Goal: Task Accomplishment & Management: Complete application form

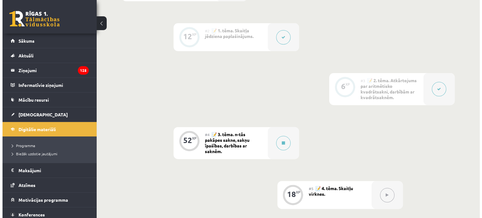
scroll to position [247, 0]
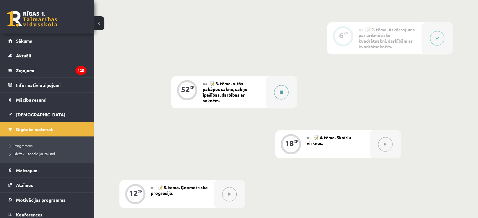
click at [284, 97] on button at bounding box center [281, 92] width 14 height 14
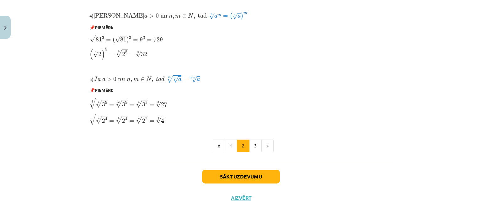
scroll to position [538, 0]
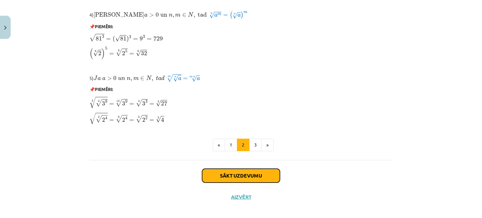
click at [225, 173] on button "Sākt uzdevumu" at bounding box center [241, 176] width 78 height 14
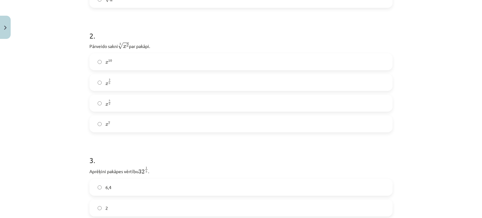
scroll to position [230, 0]
click at [114, 82] on label "x 2 5 x 2 5" at bounding box center [241, 82] width 302 height 16
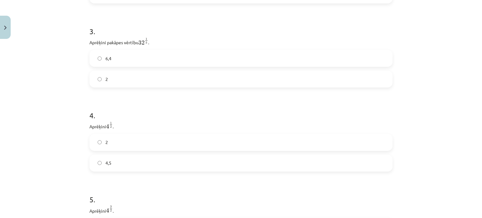
scroll to position [359, 0]
click at [117, 81] on label "2" at bounding box center [241, 78] width 302 height 16
click at [136, 68] on label "2" at bounding box center [241, 63] width 302 height 16
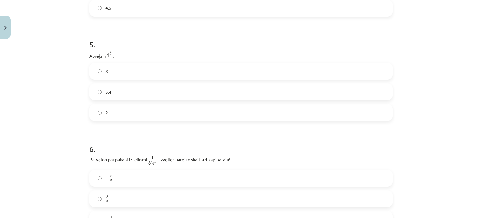
scroll to position [517, 0]
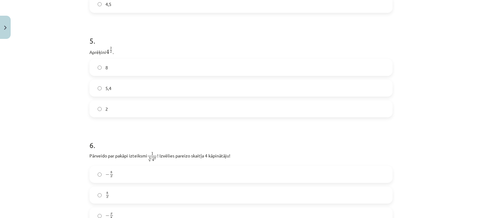
click at [138, 73] on label "8" at bounding box center [241, 68] width 302 height 16
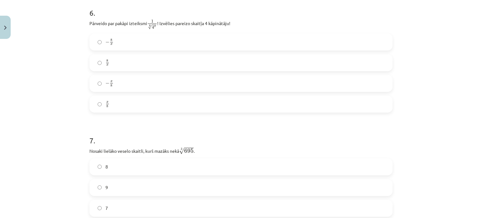
scroll to position [651, 0]
click at [170, 83] on label "− x 8 − x 8" at bounding box center [241, 83] width 302 height 16
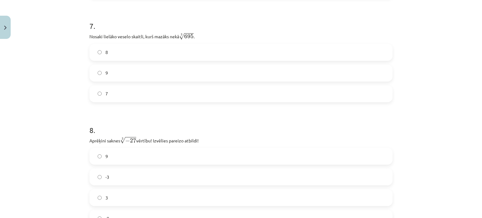
scroll to position [765, 0]
click at [195, 90] on label "7" at bounding box center [241, 93] width 302 height 16
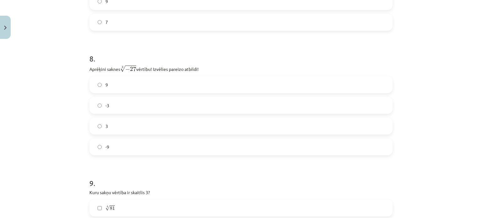
scroll to position [836, 0]
click at [161, 103] on label "-3" at bounding box center [241, 105] width 302 height 16
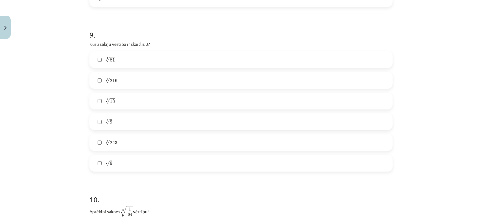
scroll to position [985, 0]
click at [155, 59] on label "4 √ 81 81 4" at bounding box center [241, 59] width 302 height 16
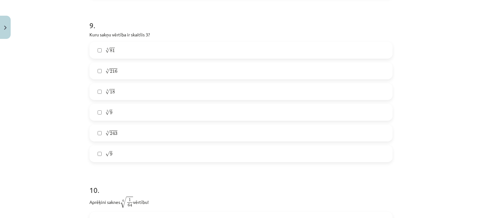
scroll to position [995, 0]
click at [121, 150] on label "√ 9 9" at bounding box center [241, 153] width 302 height 16
click at [128, 130] on label "5 √ 243 243 5" at bounding box center [241, 132] width 302 height 16
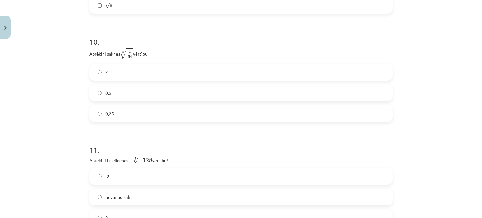
scroll to position [1143, 0]
click at [123, 91] on label "0,5" at bounding box center [241, 93] width 302 height 16
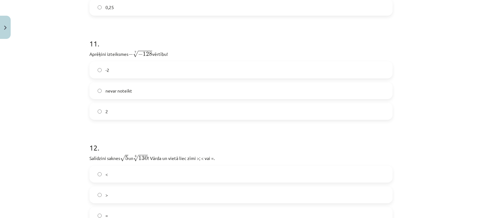
scroll to position [1250, 0]
click at [148, 116] on label "2" at bounding box center [241, 111] width 302 height 16
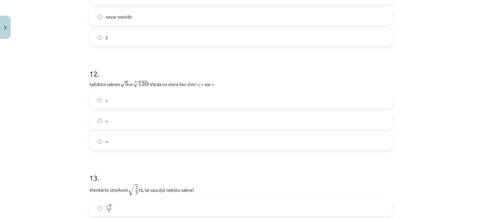
scroll to position [1324, 0]
click at [147, 139] on label "=" at bounding box center [241, 140] width 302 height 16
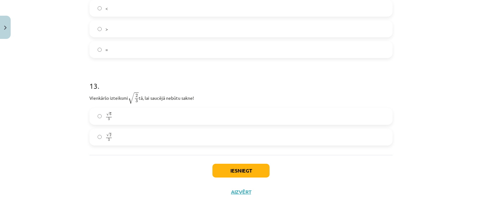
scroll to position [1416, 0]
click at [127, 135] on label "√ 2 3 2 3" at bounding box center [241, 137] width 302 height 16
click at [225, 168] on button "Iesniegt" at bounding box center [241, 171] width 57 height 14
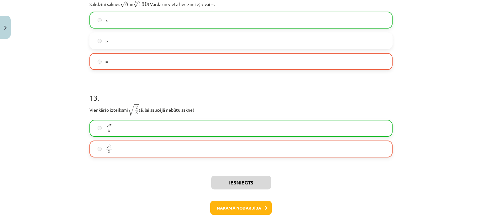
scroll to position [1436, 0]
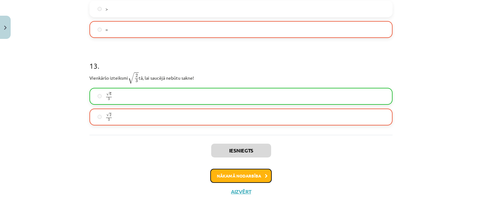
click at [248, 173] on button "Nākamā nodarbība" at bounding box center [241, 176] width 62 height 14
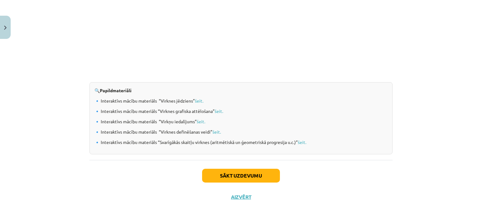
scroll to position [661, 0]
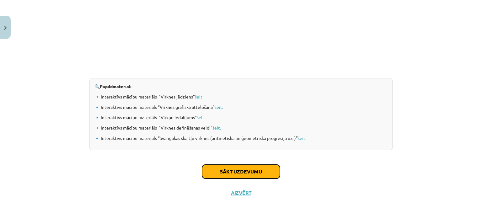
click at [232, 167] on button "Sākt uzdevumu" at bounding box center [241, 172] width 78 height 14
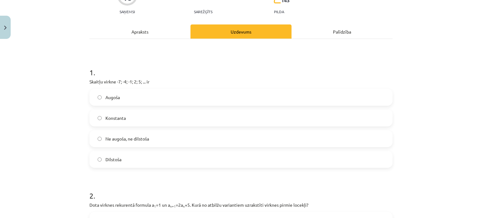
scroll to position [69, 0]
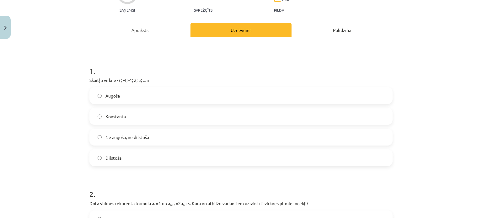
click at [203, 90] on label "Augoša" at bounding box center [241, 96] width 302 height 16
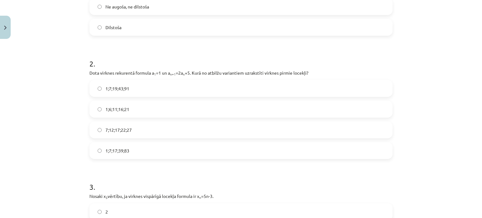
scroll to position [202, 0]
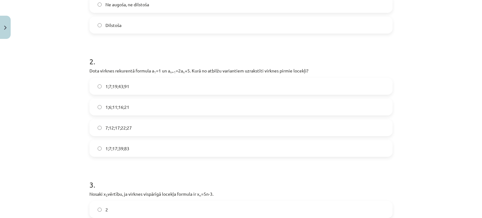
click at [165, 85] on label "1;7;19;43;91" at bounding box center [241, 86] width 302 height 16
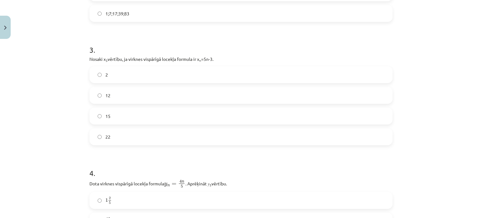
scroll to position [338, 0]
click at [151, 97] on label "12" at bounding box center [241, 95] width 302 height 16
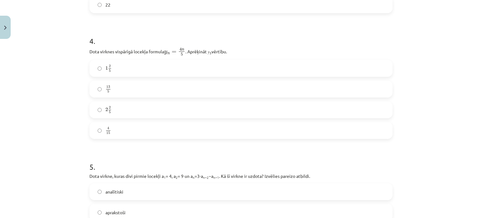
scroll to position [470, 0]
click at [173, 110] on label "2 2 5 2 2 5" at bounding box center [241, 110] width 302 height 16
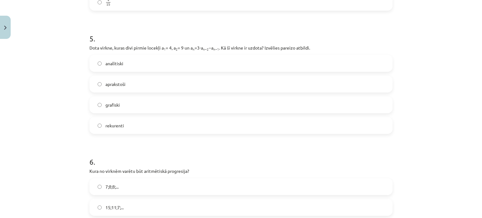
scroll to position [598, 0]
click at [157, 129] on label "rekurenti" at bounding box center [241, 126] width 302 height 16
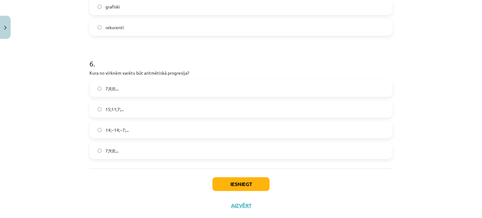
scroll to position [710, 0]
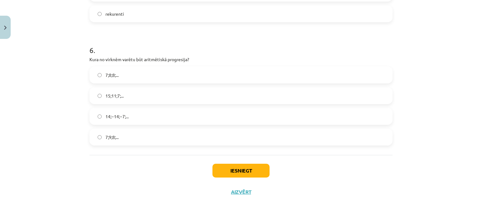
click at [116, 93] on span "15;11;7;..." at bounding box center [115, 96] width 18 height 7
click at [225, 172] on button "Iesniegt" at bounding box center [241, 171] width 57 height 14
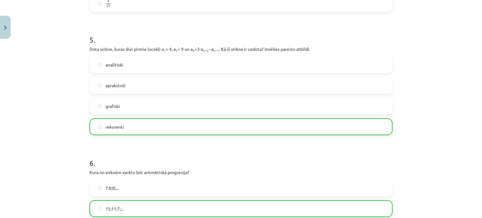
scroll to position [729, 0]
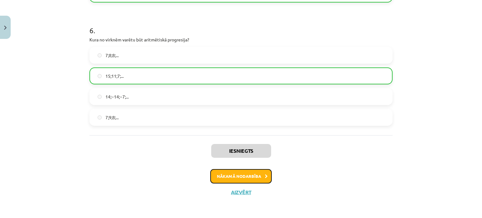
click at [256, 176] on button "Nākamā nodarbība" at bounding box center [241, 176] width 62 height 14
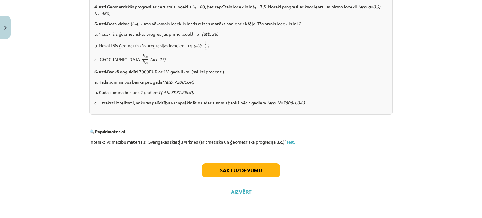
scroll to position [799, 0]
click at [256, 166] on button "Sākt uzdevumu" at bounding box center [241, 171] width 78 height 14
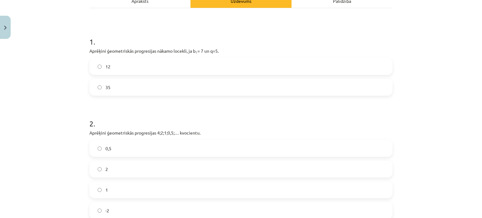
scroll to position [99, 0]
click at [161, 88] on label "35" at bounding box center [241, 87] width 302 height 16
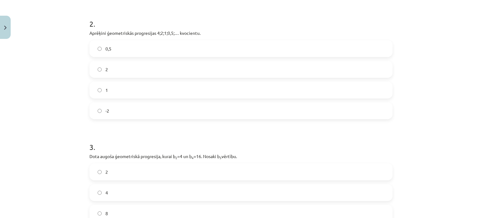
scroll to position [199, 0]
click at [161, 51] on label "0,5" at bounding box center [241, 48] width 302 height 16
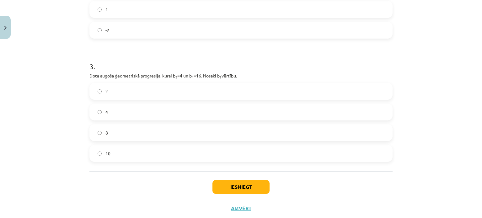
scroll to position [280, 0]
drag, startPoint x: 148, startPoint y: 123, endPoint x: 147, endPoint y: 134, distance: 11.6
click at [147, 134] on div "2 4 8 10" at bounding box center [240, 121] width 303 height 79
click at [147, 134] on label "8" at bounding box center [241, 132] width 302 height 16
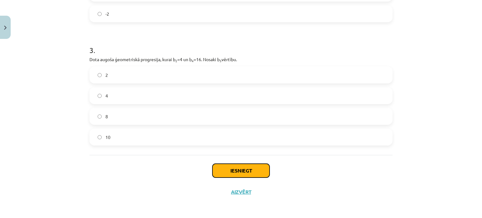
click at [225, 173] on button "Iesniegt" at bounding box center [241, 171] width 57 height 14
click at [395, 80] on div "Mācību tēma: Matemātikas i - 12. klases 1. ieskaites mācību materiāls (ab) #6 📝…" at bounding box center [241, 109] width 482 height 218
click at [263, 169] on button "Iesniegt" at bounding box center [241, 171] width 57 height 14
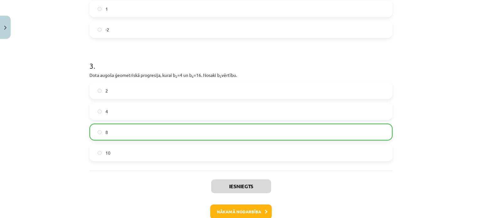
scroll to position [315, 0]
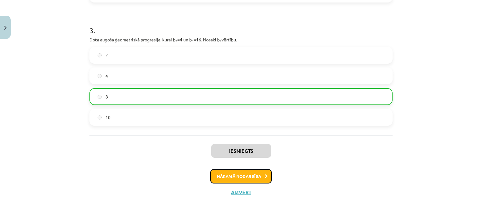
click at [256, 178] on button "Nākamā nodarbība" at bounding box center [241, 176] width 62 height 14
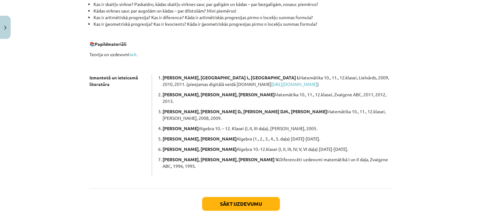
scroll to position [179, 0]
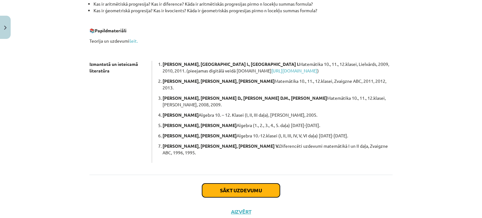
click at [254, 184] on button "Sākt uzdevumu" at bounding box center [241, 191] width 78 height 14
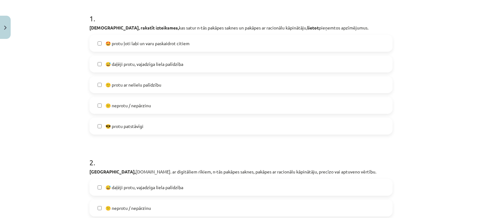
scroll to position [122, 0]
click at [188, 40] on label "🤩 protu ļoti labi un varu paskaidrot citiem" at bounding box center [241, 43] width 302 height 16
click at [165, 64] on span "😅 daļēji protu, vajadzīga liela palīdzība" at bounding box center [145, 64] width 78 height 7
click at [167, 83] on label "🙂 protu ar nelielu palīdzību" at bounding box center [241, 85] width 302 height 16
click at [165, 70] on label "😅 daļēji protu, vajadzīga liela palīdzība" at bounding box center [241, 64] width 302 height 16
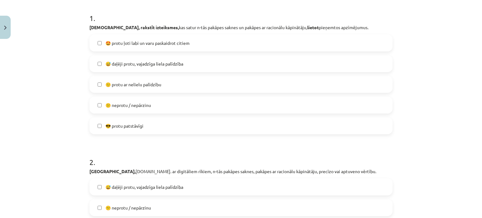
click at [164, 43] on span "🤩 protu ļoti labi un varu paskaidrot citiem" at bounding box center [148, 43] width 84 height 7
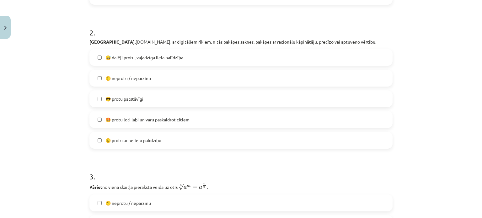
scroll to position [253, 0]
click at [154, 94] on label "😎 protu patstāvīgi" at bounding box center [241, 98] width 302 height 16
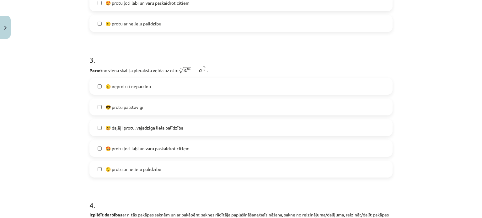
scroll to position [371, 0]
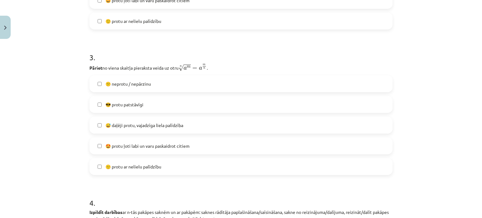
click at [143, 105] on label "😎 protu patstāvīgi" at bounding box center [241, 105] width 302 height 16
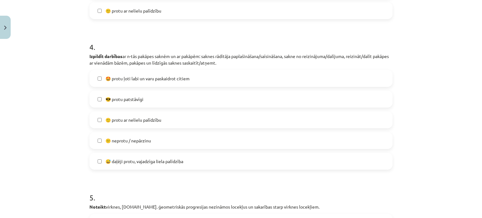
scroll to position [528, 0]
click at [162, 121] on label "🙂 protu ar nelielu palīdzību" at bounding box center [241, 120] width 302 height 16
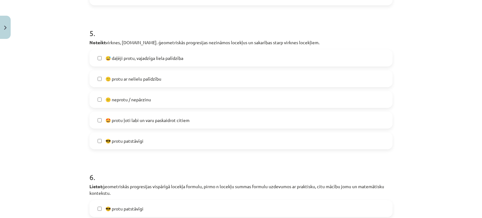
scroll to position [692, 0]
click at [161, 121] on span "🤩 protu ļoti labi un varu paskaidrot citiem" at bounding box center [148, 120] width 84 height 7
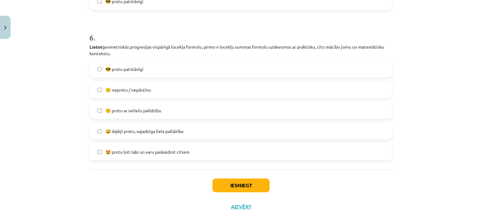
scroll to position [833, 0]
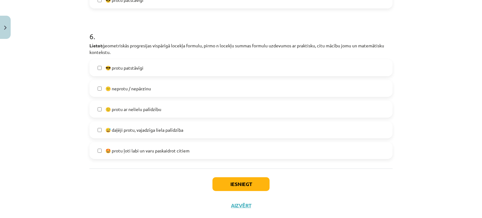
click at [161, 112] on label "🙂 protu ar nelielu palīdzību" at bounding box center [241, 109] width 302 height 16
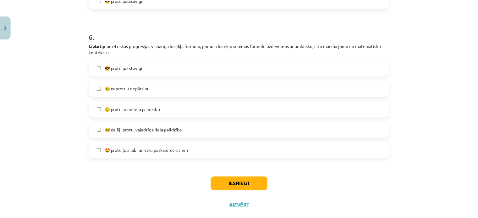
scroll to position [846, 0]
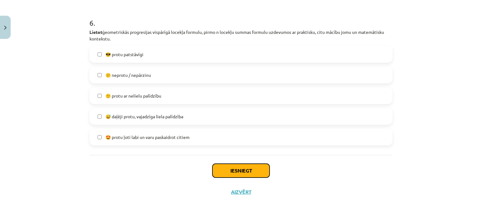
click at [230, 171] on button "Iesniegt" at bounding box center [241, 171] width 57 height 14
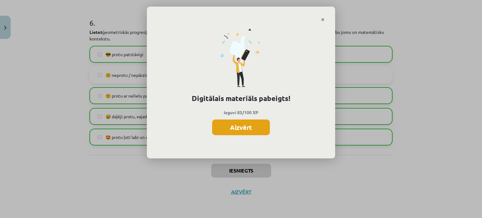
click at [240, 125] on button "Aizvērt" at bounding box center [241, 128] width 58 height 16
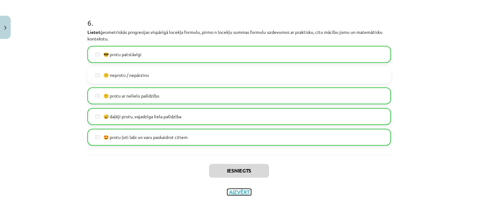
click at [234, 191] on button "Aizvērt" at bounding box center [239, 192] width 24 height 6
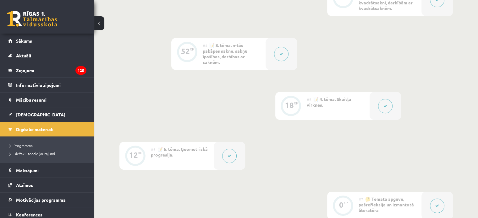
scroll to position [286, 0]
click at [24, 110] on link "[DEMOGRAPHIC_DATA]" at bounding box center [47, 114] width 78 height 14
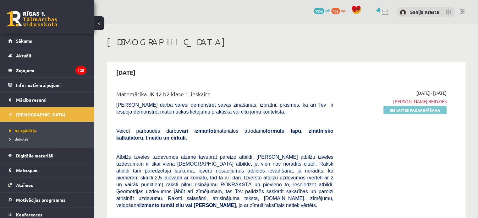
click at [403, 107] on link "Ieskaites pagarināšana" at bounding box center [414, 110] width 63 height 8
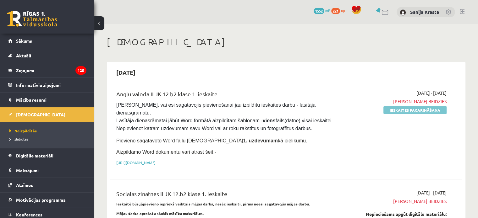
click at [396, 110] on link "Ieskaites pagarināšana" at bounding box center [414, 110] width 63 height 8
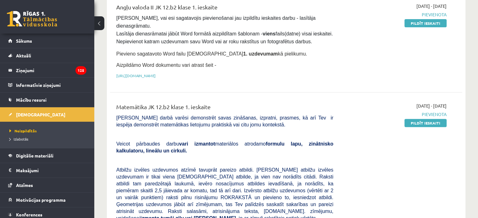
scroll to position [208, 0]
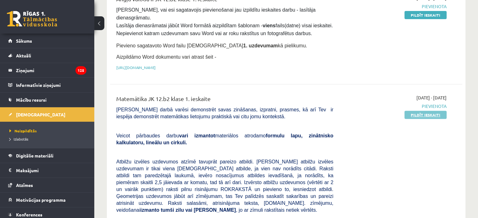
click at [417, 111] on link "Pildīt ieskaiti" at bounding box center [425, 115] width 42 height 8
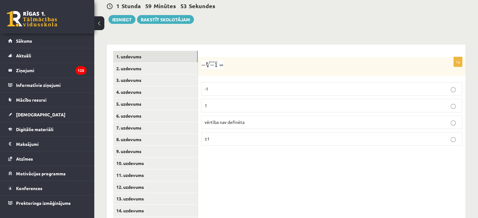
scroll to position [237, 0]
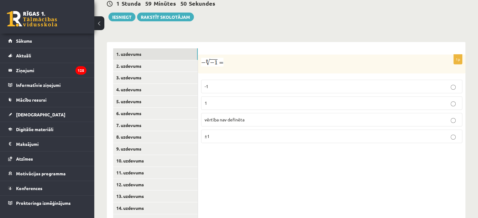
click at [218, 100] on p "1" at bounding box center [331, 103] width 254 height 7
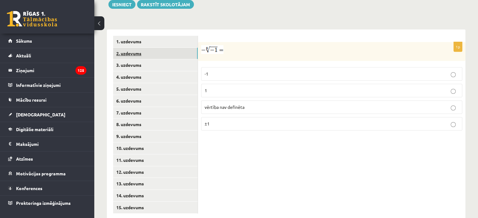
click at [150, 48] on link "2. uzdevums" at bounding box center [155, 54] width 84 height 12
click at [244, 68] on label "x 5 6 x 5 6" at bounding box center [331, 75] width 261 height 14
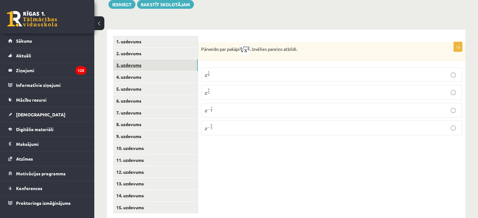
click at [161, 59] on link "3. uzdevums" at bounding box center [155, 65] width 84 height 12
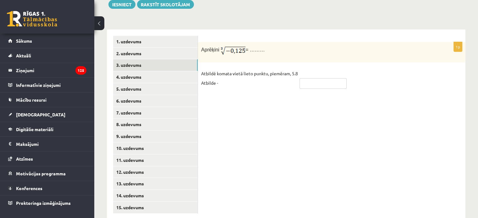
click at [305, 78] on input "text" at bounding box center [322, 83] width 47 height 11
click at [290, 90] on div "1p Aprēķini = ……… Atbildē komata vietā lieto punktu, piemēram, 5.8 Atbilde -" at bounding box center [331, 125] width 267 height 191
click at [307, 78] on input "text" at bounding box center [322, 83] width 47 height 11
type input "****"
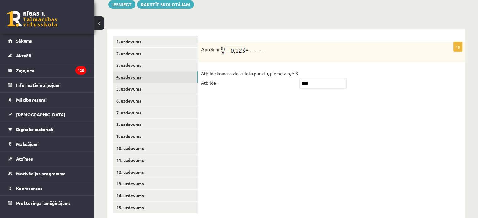
click at [144, 71] on link "4. uzdevums" at bounding box center [155, 77] width 84 height 12
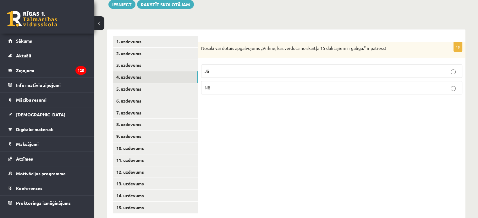
click at [287, 84] on p "Nē" at bounding box center [331, 87] width 254 height 7
click at [156, 83] on link "5. uzdevums" at bounding box center [155, 89] width 84 height 12
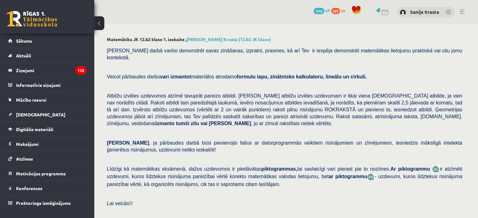
scroll to position [250, 0]
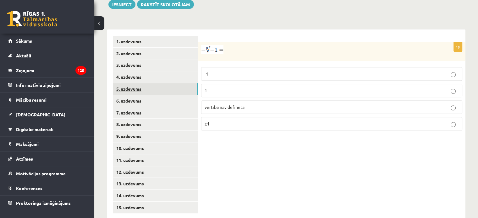
click at [141, 83] on link "5. uzdevums" at bounding box center [155, 89] width 84 height 12
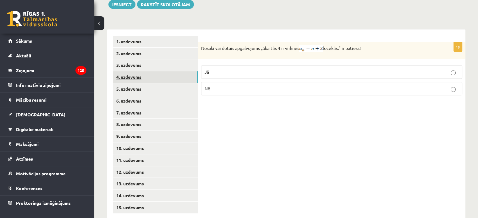
click at [136, 71] on link "4. uzdevums" at bounding box center [155, 77] width 84 height 12
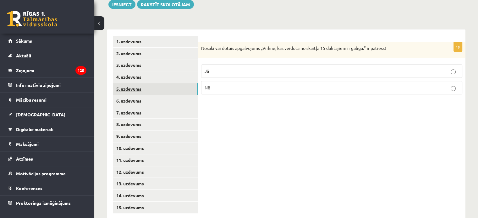
click at [138, 83] on link "5. uzdevums" at bounding box center [155, 89] width 84 height 12
click at [274, 69] on p "Jā" at bounding box center [331, 72] width 254 height 7
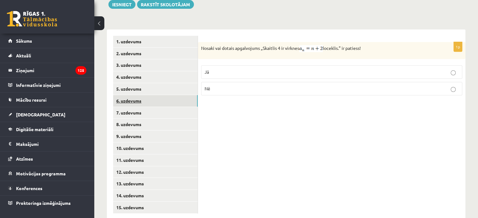
click at [168, 95] on link "6. uzdevums" at bounding box center [155, 101] width 84 height 12
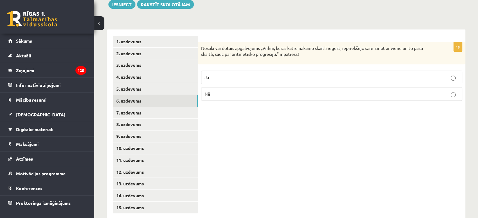
click at [247, 91] on p "Nē" at bounding box center [331, 94] width 254 height 7
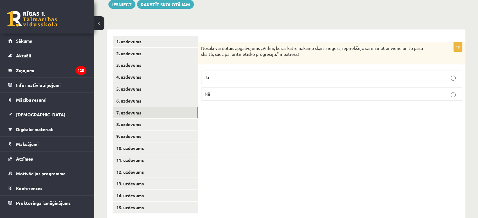
click at [174, 107] on link "7. uzdevums" at bounding box center [155, 113] width 84 height 12
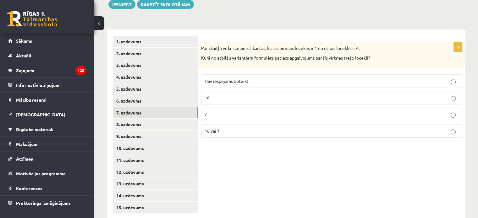
click at [245, 128] on p "16 vai 7" at bounding box center [331, 131] width 254 height 7
click at [184, 119] on link "8. uzdevums" at bounding box center [155, 125] width 84 height 12
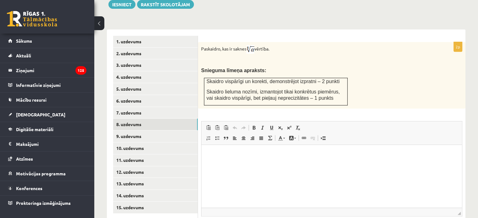
scroll to position [0, 0]
click at [215, 156] on p "Editor, wiswyg-editor-user-answer-47433771901640" at bounding box center [332, 154] width 248 height 7
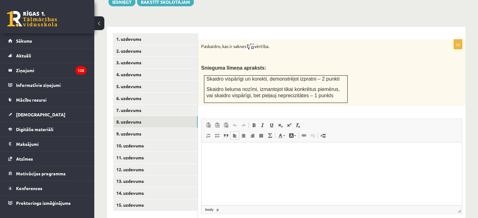
scroll to position [255, 0]
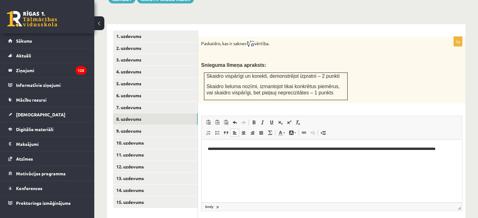
click at [209, 149] on p "**********" at bounding box center [332, 152] width 248 height 13
click at [220, 155] on p "**********" at bounding box center [332, 152] width 248 height 13
click at [288, 120] on span at bounding box center [288, 122] width 5 height 5
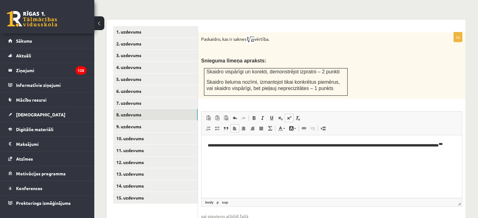
scroll to position [260, 0]
click at [184, 121] on link "9. uzdevums" at bounding box center [155, 127] width 84 height 12
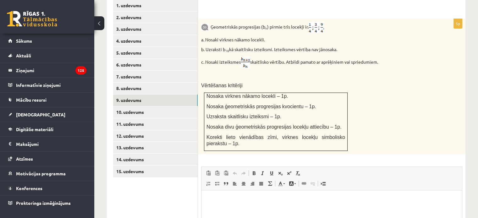
scroll to position [286, 0]
click at [253, 203] on html at bounding box center [331, 199] width 260 height 19
click at [279, 171] on span at bounding box center [280, 173] width 5 height 5
click at [225, 199] on p "* ********" at bounding box center [332, 200] width 248 height 8
click at [279, 171] on span at bounding box center [280, 173] width 5 height 5
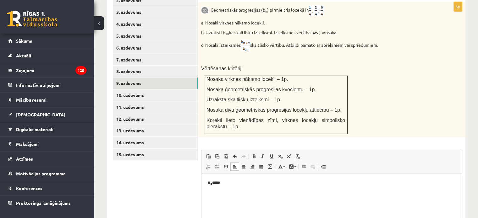
scroll to position [304, 0]
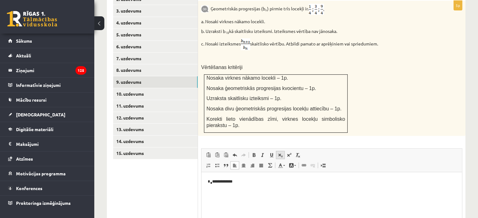
click at [279, 153] on span at bounding box center [280, 155] width 5 height 5
click at [281, 153] on span at bounding box center [280, 155] width 5 height 5
click at [287, 153] on span at bounding box center [288, 155] width 5 height 5
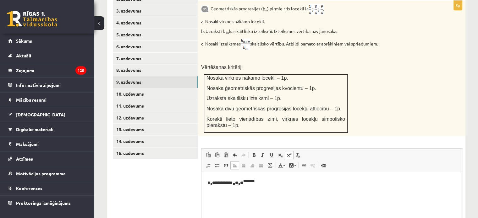
click at [287, 153] on span at bounding box center [288, 155] width 5 height 5
click at [290, 151] on link "Superscript" at bounding box center [288, 155] width 9 height 8
click at [281, 153] on span at bounding box center [280, 155] width 5 height 5
click at [279, 153] on span at bounding box center [280, 155] width 5 height 5
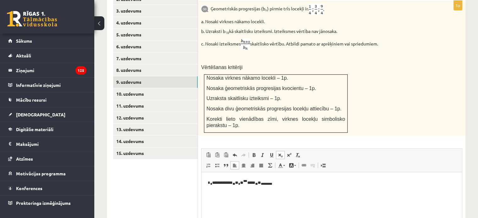
click at [279, 153] on span at bounding box center [280, 155] width 5 height 5
click at [286, 151] on link "Superscript" at bounding box center [288, 155] width 9 height 8
click at [280, 151] on link "Subscript" at bounding box center [280, 155] width 9 height 8
click at [276, 161] on link "Text Color" at bounding box center [281, 165] width 11 height 8
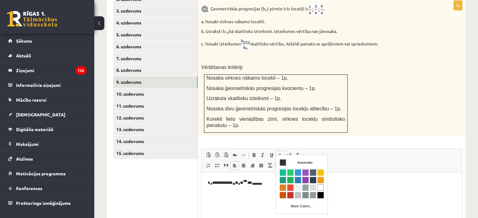
click at [278, 163] on span at bounding box center [280, 165] width 5 height 5
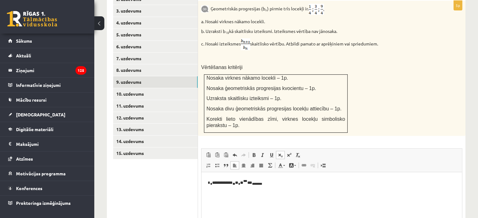
click at [281, 153] on span at bounding box center [280, 155] width 5 height 5
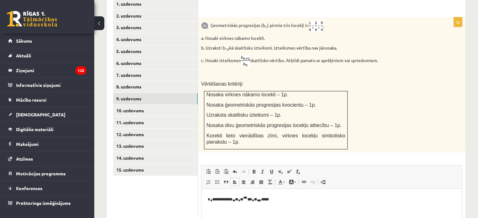
scroll to position [288, 0]
click at [207, 199] on html "**********" at bounding box center [331, 198] width 260 height 21
click at [236, 199] on p "**********" at bounding box center [332, 199] width 248 height 8
click at [295, 199] on p "**********" at bounding box center [332, 199] width 248 height 8
click at [280, 169] on span at bounding box center [280, 171] width 5 height 5
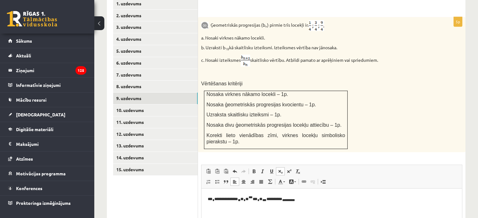
click at [280, 169] on span at bounding box center [280, 171] width 5 height 5
click at [284, 167] on link "Subscript" at bounding box center [280, 171] width 9 height 8
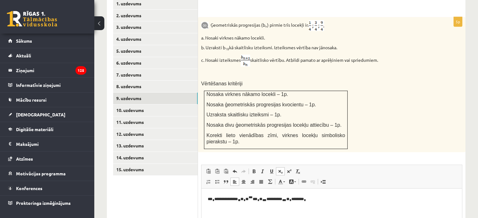
click at [282, 169] on span at bounding box center [280, 171] width 5 height 5
click at [281, 169] on span at bounding box center [280, 171] width 5 height 5
click at [282, 169] on span at bounding box center [280, 171] width 5 height 5
click at [284, 167] on link "Subscript" at bounding box center [280, 171] width 9 height 8
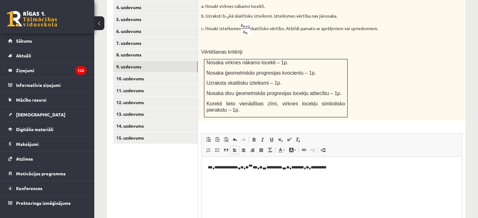
scroll to position [315, 0]
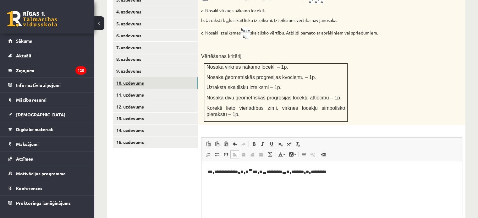
click at [186, 77] on link "10. uzdevums" at bounding box center [155, 83] width 84 height 12
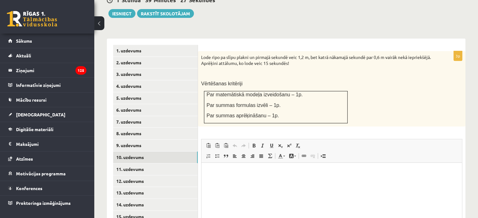
scroll to position [242, 0]
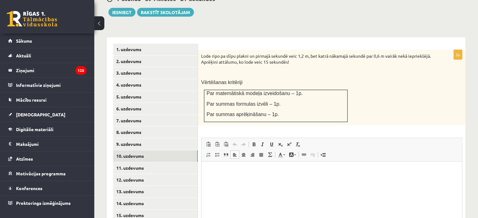
click at [230, 181] on html at bounding box center [331, 171] width 260 height 19
click at [279, 142] on span at bounding box center [280, 144] width 5 height 5
click at [282, 142] on span at bounding box center [280, 144] width 5 height 5
click at [278, 142] on span at bounding box center [280, 144] width 5 height 5
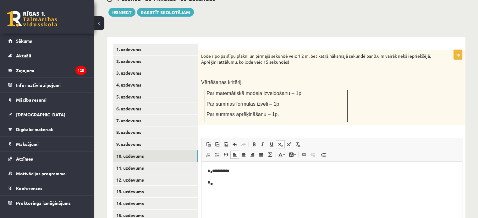
click at [282, 142] on span at bounding box center [280, 144] width 5 height 5
click at [280, 140] on link "Subscript" at bounding box center [280, 144] width 9 height 8
click at [279, 142] on span at bounding box center [280, 144] width 5 height 5
click at [281, 142] on span at bounding box center [280, 144] width 5 height 5
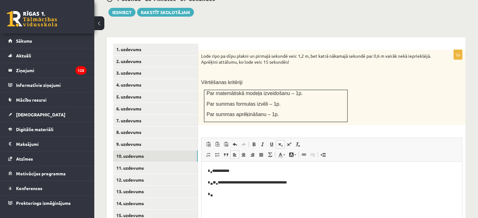
click at [281, 142] on span at bounding box center [280, 144] width 5 height 5
click at [280, 142] on span at bounding box center [280, 144] width 5 height 5
click at [281, 142] on span at bounding box center [280, 144] width 5 height 5
click at [282, 142] on span at bounding box center [280, 144] width 5 height 5
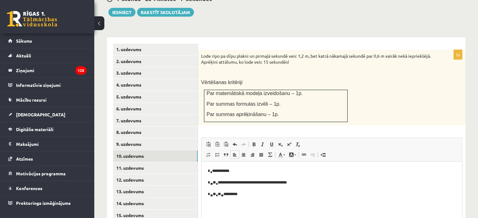
click at [216, 195] on p "* ** ** * ** ** *********" at bounding box center [332, 195] width 248 height 8
click at [235, 196] on p "* ** *** * ** ** *********" at bounding box center [332, 195] width 248 height 8
click at [244, 194] on p "**********" at bounding box center [332, 195] width 248 height 8
click at [244, 195] on p "**********" at bounding box center [332, 195] width 248 height 8
click at [265, 194] on p "**********" at bounding box center [332, 195] width 248 height 8
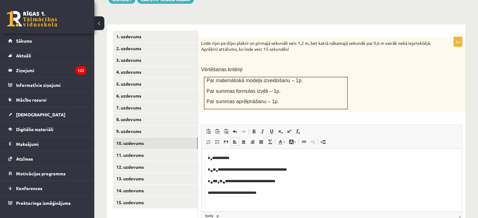
scroll to position [257, 0]
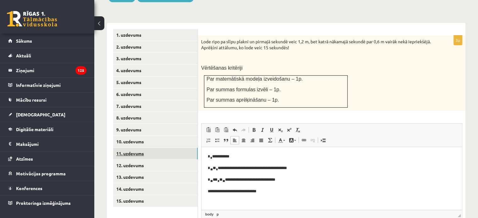
click at [183, 148] on link "11. uzdevums" at bounding box center [155, 154] width 84 height 12
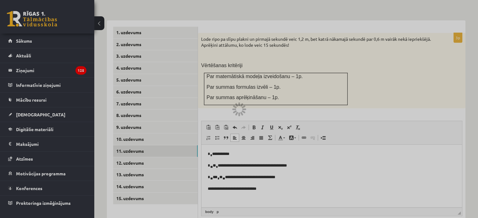
scroll to position [259, 0]
click at [391, 70] on div at bounding box center [239, 109] width 478 height 218
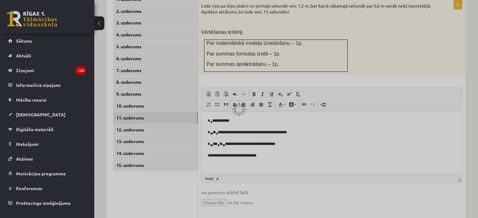
scroll to position [296, 0]
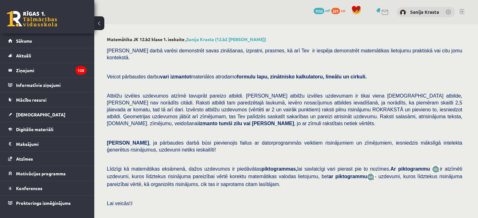
scroll to position [250, 0]
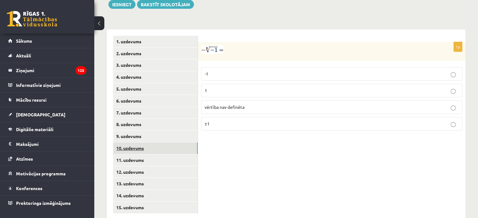
click at [139, 143] on link "10. uzdevums" at bounding box center [155, 149] width 84 height 12
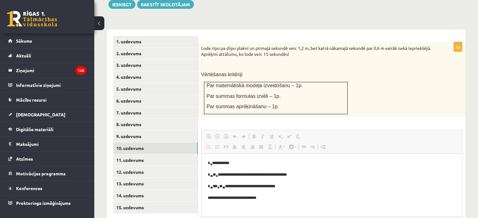
scroll to position [0, 0]
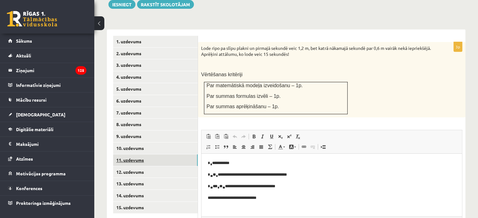
click at [148, 154] on link "11. uzdevums" at bounding box center [155, 160] width 84 height 12
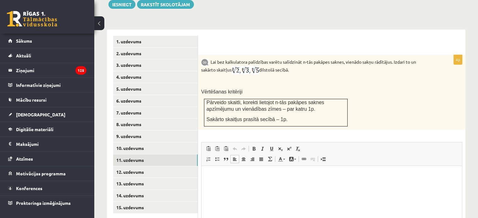
click at [228, 173] on p "Editor, wiswyg-editor-user-answer-47433802264860" at bounding box center [332, 175] width 248 height 7
click at [286, 146] on span at bounding box center [288, 148] width 5 height 5
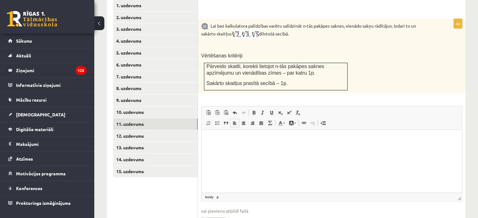
scroll to position [286, 0]
click at [176, 130] on link "12. uzdevums" at bounding box center [155, 136] width 84 height 12
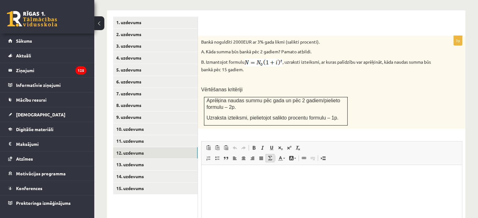
scroll to position [270, 0]
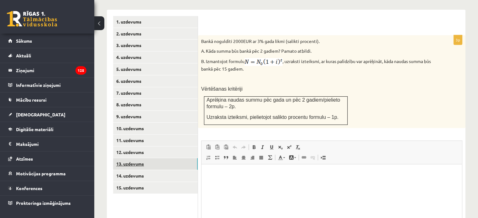
click at [168, 158] on link "13. uzdevums" at bounding box center [155, 164] width 84 height 12
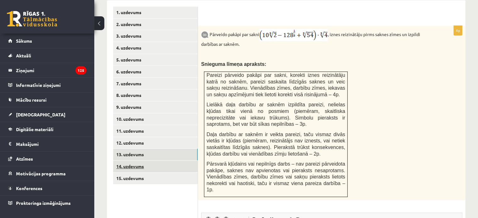
scroll to position [280, 0]
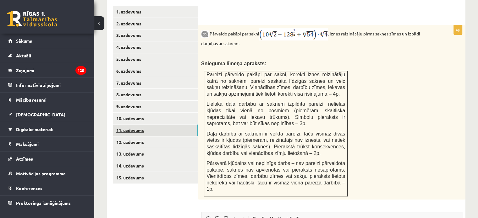
click at [139, 125] on link "11. uzdevums" at bounding box center [155, 131] width 84 height 12
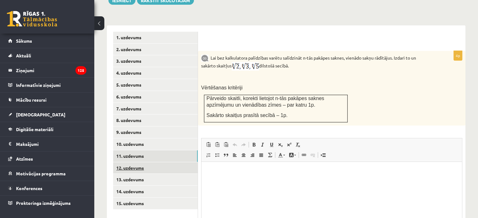
scroll to position [257, 0]
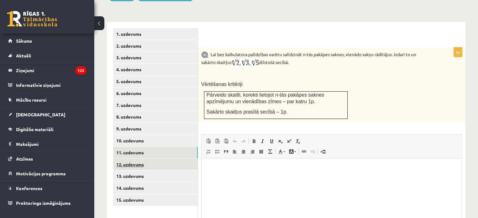
click at [160, 159] on link "12. uzdevums" at bounding box center [155, 165] width 84 height 12
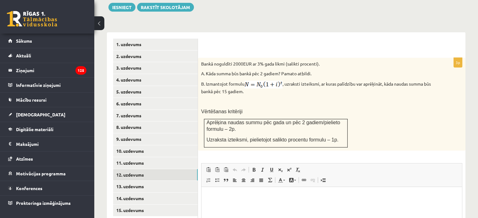
scroll to position [247, 0]
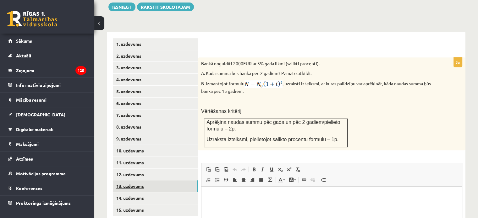
click at [138, 181] on link "13. uzdevums" at bounding box center [155, 187] width 84 height 12
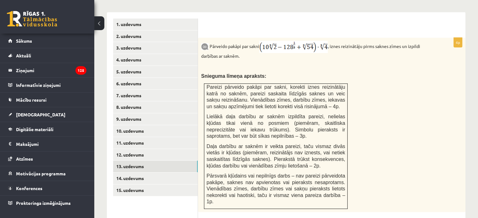
scroll to position [269, 0]
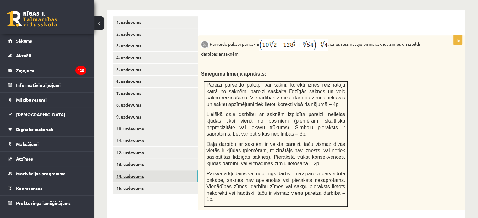
click at [143, 171] on link "14. uzdevums" at bounding box center [155, 177] width 84 height 12
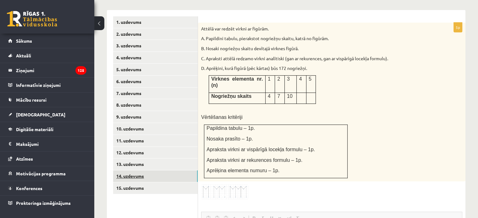
scroll to position [0, 0]
click at [229, 195] on span at bounding box center [225, 200] width 10 height 10
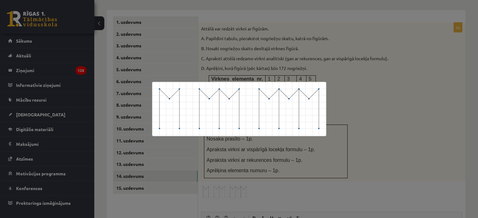
click at [190, 164] on div at bounding box center [239, 109] width 478 height 218
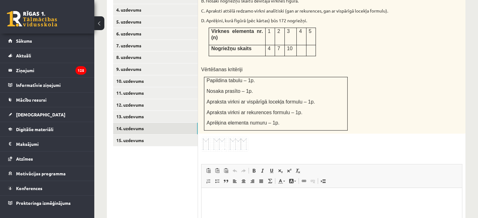
scroll to position [317, 0]
click at [219, 208] on html at bounding box center [331, 197] width 260 height 19
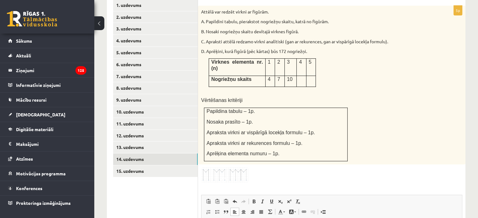
scroll to position [286, 0]
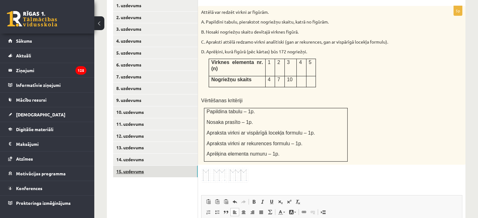
click at [123, 166] on link "15. uzdevums" at bounding box center [155, 172] width 84 height 12
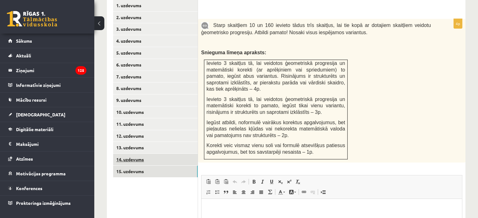
scroll to position [0, 0]
click at [124, 154] on link "14. uzdevums" at bounding box center [155, 160] width 84 height 12
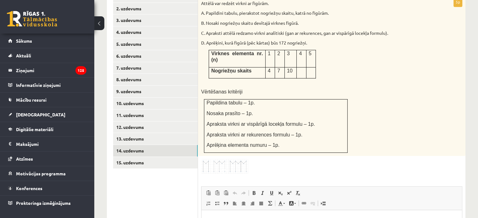
scroll to position [295, 0]
click at [213, 218] on html "**********" at bounding box center [331, 219] width 260 height 19
click at [243, 218] on html "**********" at bounding box center [331, 219] width 260 height 19
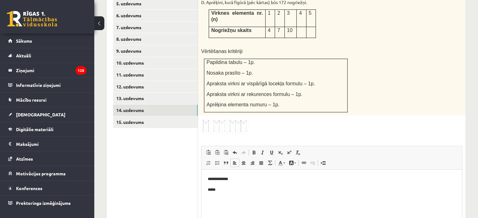
scroll to position [336, 0]
click at [215, 179] on p "**********" at bounding box center [332, 179] width 248 height 7
click at [228, 179] on p "**********" at bounding box center [332, 179] width 248 height 7
click at [232, 191] on p "*****" at bounding box center [332, 190] width 248 height 7
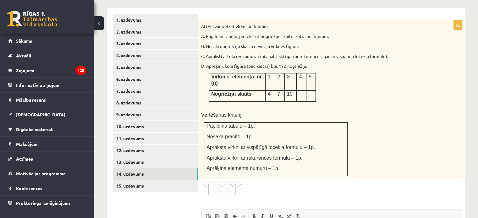
scroll to position [277, 0]
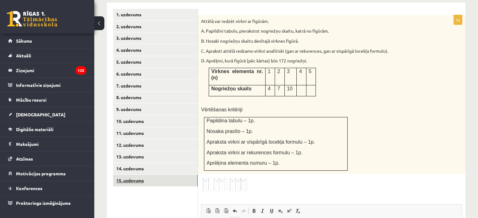
click at [177, 175] on link "15. uzdevums" at bounding box center [155, 181] width 84 height 12
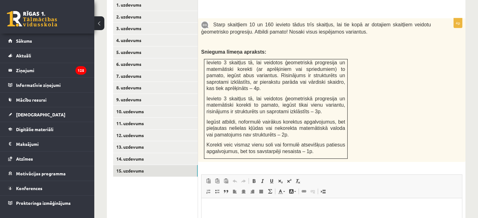
scroll to position [286, 0]
click at [190, 154] on link "14. uzdevums" at bounding box center [155, 160] width 84 height 12
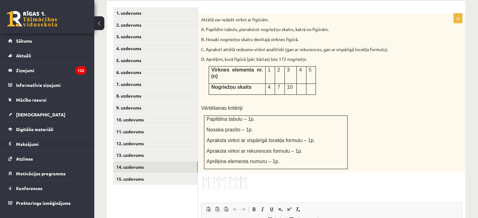
scroll to position [278, 0]
click at [142, 174] on link "15. uzdevums" at bounding box center [155, 180] width 84 height 12
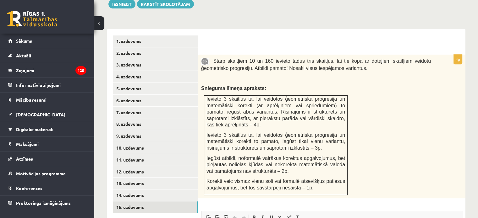
scroll to position [251, 0]
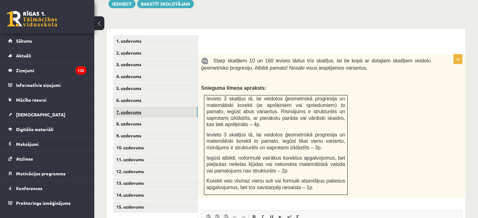
click at [141, 106] on link "7. uzdevums" at bounding box center [155, 112] width 84 height 12
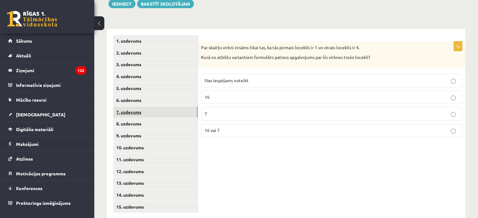
scroll to position [250, 0]
click at [241, 78] on span "Nav iespējams noteikt" at bounding box center [226, 81] width 44 height 6
click at [171, 118] on link "8. uzdevums" at bounding box center [155, 124] width 84 height 12
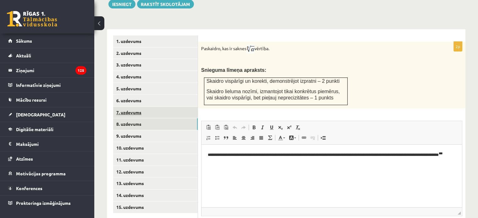
scroll to position [0, 0]
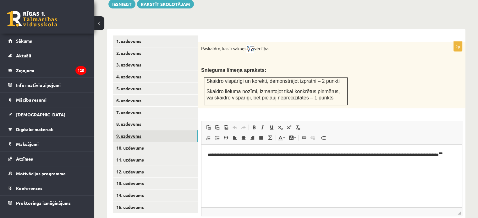
click at [158, 130] on link "9. uzdevums" at bounding box center [155, 136] width 84 height 12
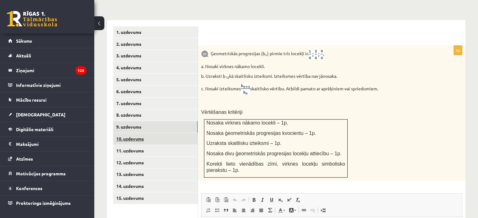
scroll to position [257, 0]
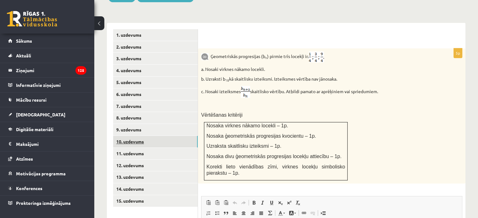
click at [144, 136] on link "10. uzdevums" at bounding box center [155, 142] width 84 height 12
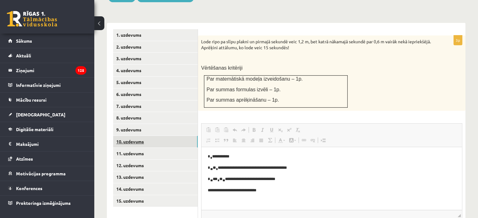
scroll to position [0, 0]
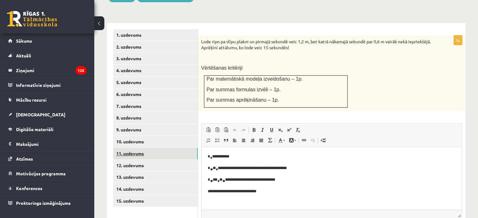
click at [164, 148] on link "11. uzdevums" at bounding box center [155, 154] width 84 height 12
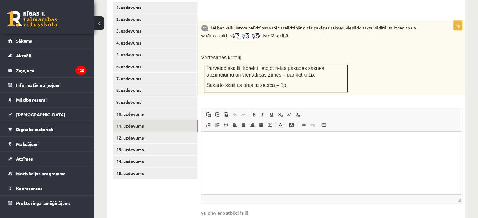
scroll to position [309, 0]
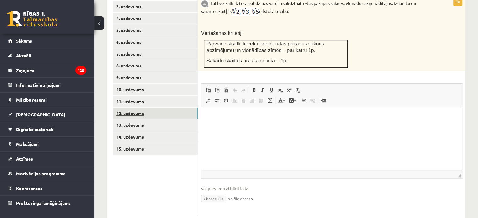
click at [143, 108] on link "12. uzdevums" at bounding box center [155, 114] width 84 height 12
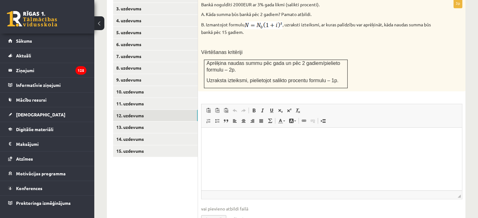
scroll to position [307, 0]
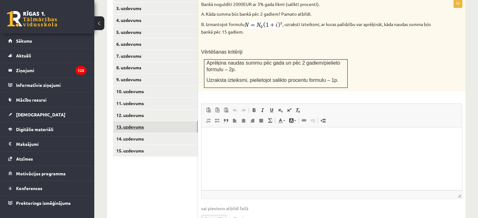
click at [164, 121] on link "13. uzdevums" at bounding box center [155, 127] width 84 height 12
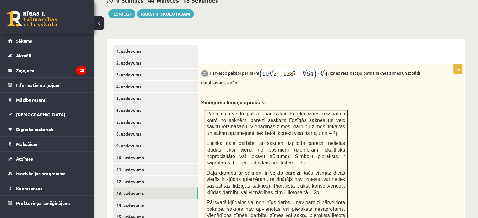
scroll to position [240, 0]
click at [265, 121] on span "Pareizi pārveido pakāpi par sakni, korekti iznes reizinātāju katrā no saknēm, p…" at bounding box center [275, 124] width 138 height 25
click at [361, 85] on div "Pārveido pakāpi par sakni , iznes reizinātāju pirms saknes zīmes un izpildi dar…" at bounding box center [331, 152] width 267 height 175
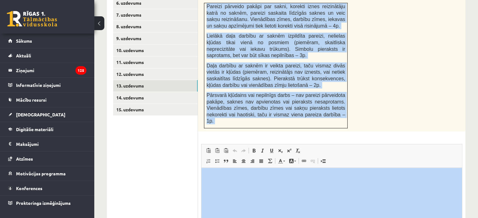
scroll to position [402, 0]
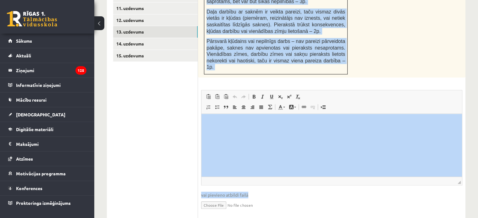
drag, startPoint x: 475, startPoint y: 89, endPoint x: 456, endPoint y: 218, distance: 130.2
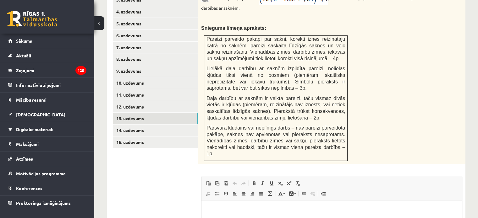
scroll to position [315, 0]
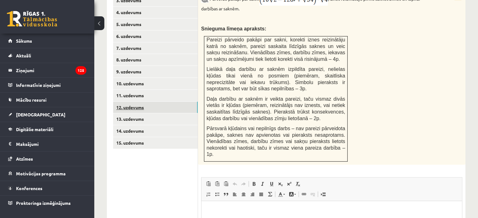
click at [142, 102] on link "12. uzdevums" at bounding box center [155, 108] width 84 height 12
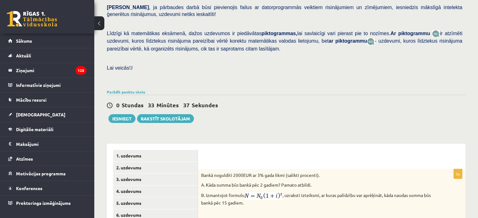
scroll to position [136, 0]
click at [246, 31] on span "ir atzīmēti uzdevumi, kuros līdztekus risinājuma pareizībai vērtē korektu matem…" at bounding box center [284, 37] width 355 height 13
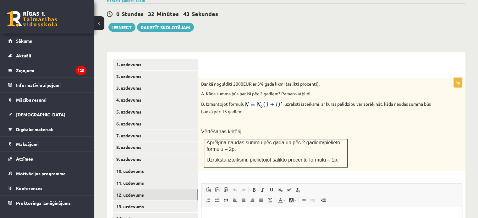
scroll to position [248, 0]
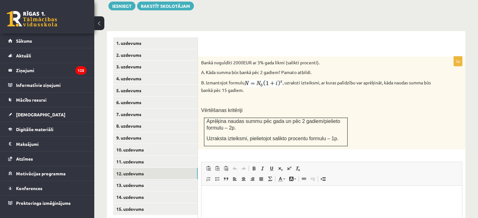
click at [233, 202] on html at bounding box center [331, 195] width 260 height 19
click at [213, 205] on p "********" at bounding box center [332, 206] width 248 height 7
click at [233, 204] on p "**********" at bounding box center [332, 206] width 248 height 7
click at [233, 204] on p "********" at bounding box center [332, 206] width 248 height 7
click at [288, 166] on span at bounding box center [288, 168] width 5 height 5
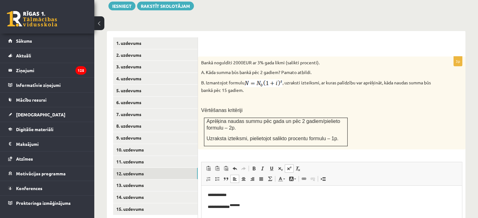
click at [288, 166] on span at bounding box center [288, 168] width 5 height 5
click at [287, 166] on span at bounding box center [288, 168] width 5 height 5
click at [290, 165] on link "Superscript" at bounding box center [288, 169] width 9 height 8
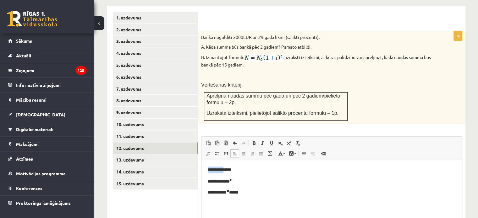
scroll to position [0, 0]
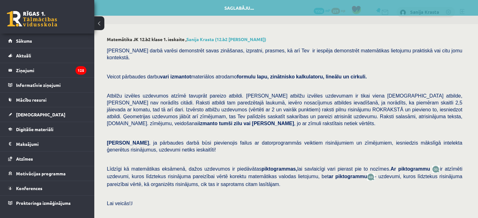
drag, startPoint x: 206, startPoint y: 442, endPoint x: 252, endPoint y: 128, distance: 317.1
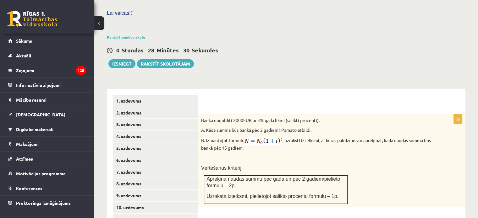
scroll to position [327, 0]
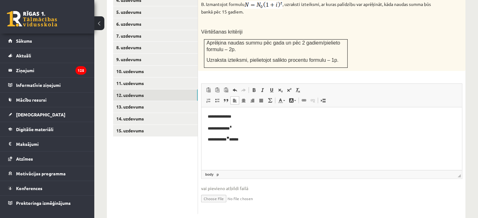
click at [252, 138] on p "**********" at bounding box center [332, 138] width 248 height 7
drag, startPoint x: 208, startPoint y: 138, endPoint x: 235, endPoint y: 138, distance: 26.4
click at [235, 138] on p "**********" at bounding box center [329, 138] width 243 height 7
copy p "**********"
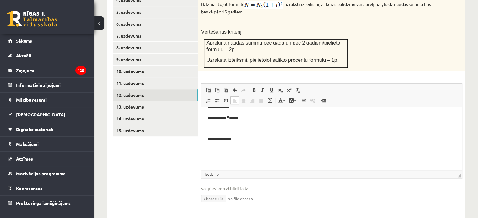
click at [228, 151] on p "Editor, wiswyg-editor-user-answer-47434106289660" at bounding box center [332, 150] width 248 height 7
click at [287, 88] on span at bounding box center [288, 90] width 5 height 5
click at [220, 138] on p "**********" at bounding box center [329, 139] width 243 height 7
click at [240, 150] on p "**********" at bounding box center [329, 150] width 243 height 7
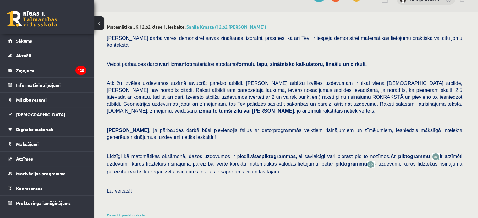
scroll to position [0, 0]
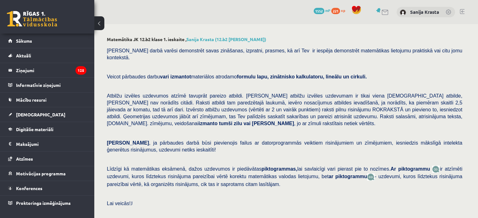
drag, startPoint x: 215, startPoint y: 474, endPoint x: 202, endPoint y: -24, distance: 497.9
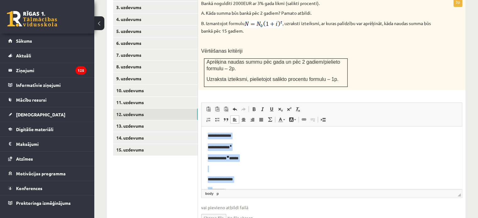
scroll to position [324, 0]
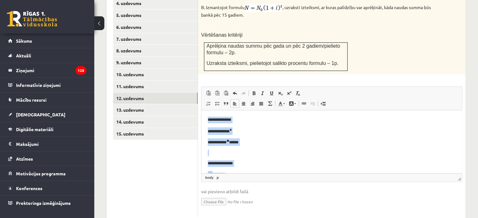
click at [249, 140] on p "**********" at bounding box center [329, 141] width 243 height 7
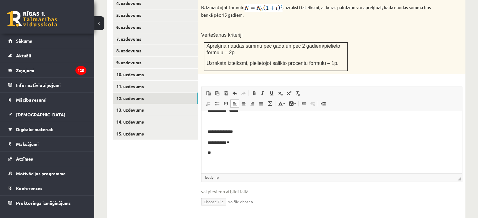
click at [221, 151] on p "**" at bounding box center [329, 152] width 243 height 7
click at [288, 91] on span at bounding box center [288, 93] width 5 height 5
click at [235, 153] on p "**********" at bounding box center [329, 152] width 243 height 7
click at [253, 152] on p "****** ** ****** *****" at bounding box center [329, 152] width 243 height 7
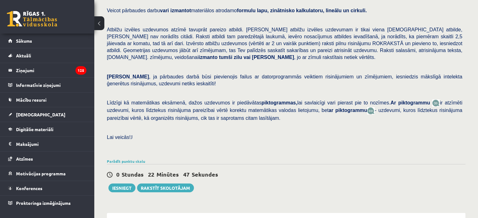
scroll to position [0, 0]
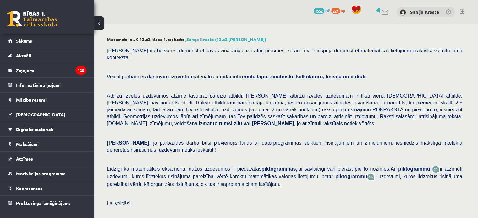
drag, startPoint x: 253, startPoint y: 476, endPoint x: 196, endPoint y: -24, distance: 502.8
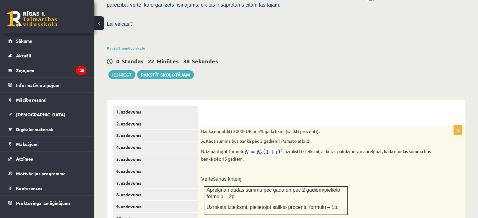
scroll to position [327, 0]
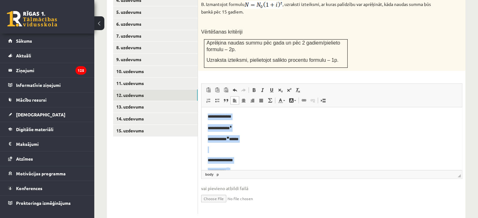
click at [254, 155] on body "**********" at bounding box center [332, 159] width 248 height 93
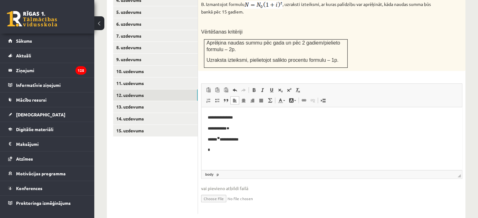
click at [219, 154] on body "**********" at bounding box center [332, 117] width 248 height 93
click at [217, 151] on p "*" at bounding box center [329, 150] width 243 height 7
click at [135, 78] on link "11. uzdevums" at bounding box center [155, 84] width 84 height 12
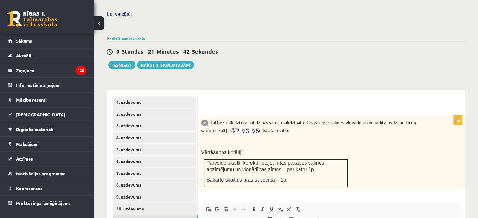
scroll to position [244, 0]
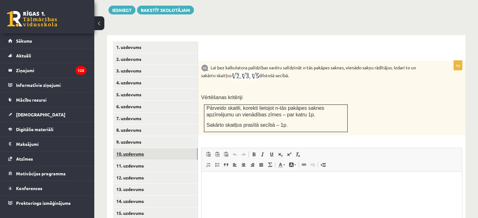
click at [139, 148] on link "10. uzdevums" at bounding box center [155, 154] width 84 height 12
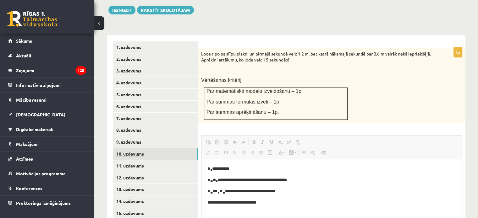
scroll to position [0, 0]
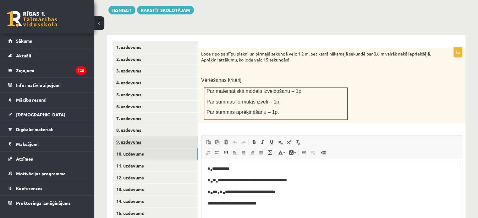
click at [129, 136] on link "9. uzdevums" at bounding box center [155, 142] width 84 height 12
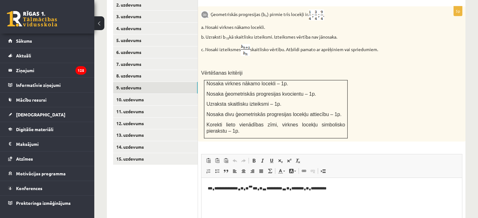
scroll to position [296, 0]
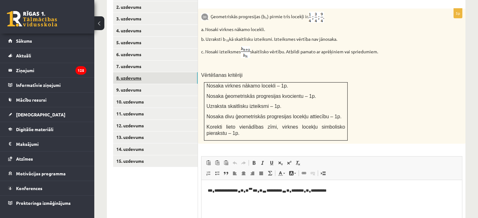
click at [132, 72] on link "8. uzdevums" at bounding box center [155, 78] width 84 height 12
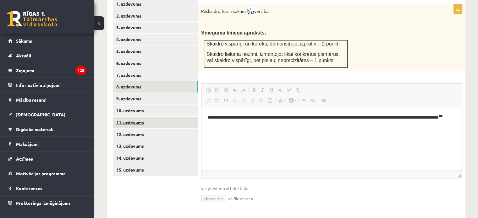
scroll to position [0, 0]
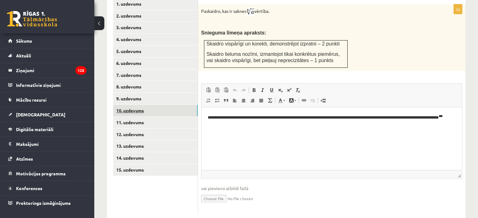
click at [133, 105] on link "10. uzdevums" at bounding box center [155, 111] width 84 height 12
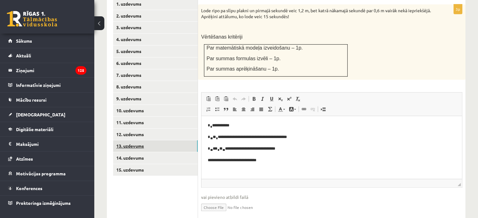
click at [134, 140] on link "13. uzdevums" at bounding box center [155, 146] width 84 height 12
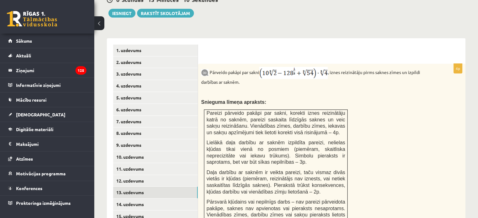
scroll to position [239, 0]
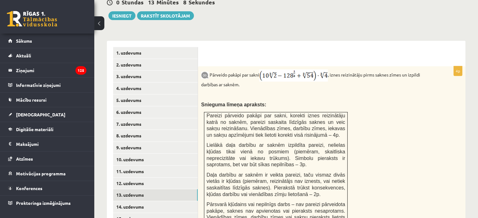
click at [103, 23] on button at bounding box center [99, 23] width 10 height 14
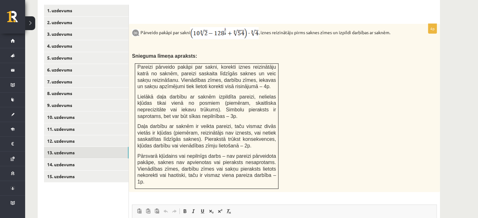
scroll to position [274, 0]
click at [64, 136] on link "12. uzdevums" at bounding box center [86, 142] width 84 height 12
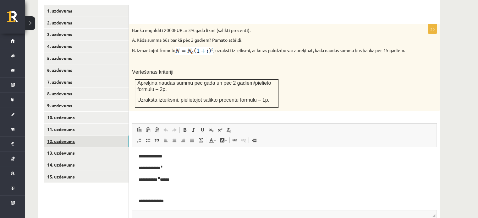
scroll to position [0, 0]
click at [63, 124] on link "11. uzdevums" at bounding box center [86, 130] width 84 height 12
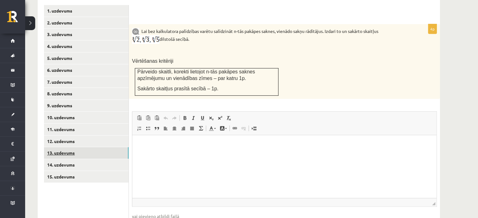
click at [66, 147] on link "13. uzdevums" at bounding box center [86, 153] width 84 height 12
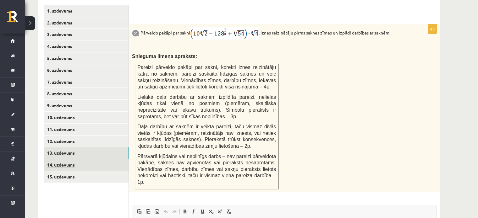
click at [67, 159] on link "14. uzdevums" at bounding box center [86, 165] width 84 height 12
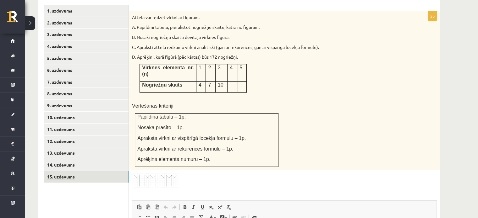
click at [68, 171] on link "15. uzdevums" at bounding box center [86, 177] width 84 height 12
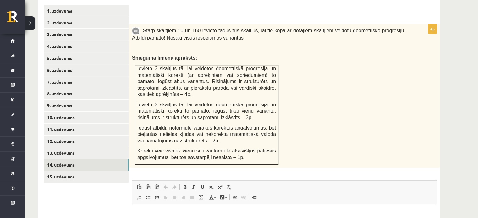
click at [68, 159] on link "14. uzdevums" at bounding box center [86, 165] width 84 height 12
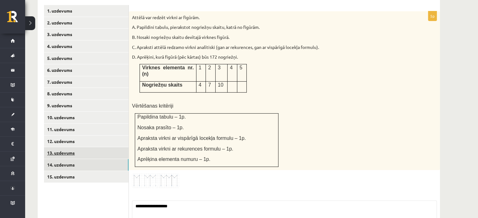
click at [66, 147] on link "13. uzdevums" at bounding box center [86, 153] width 84 height 12
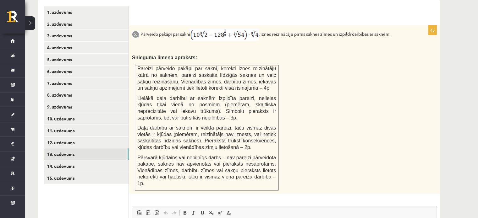
scroll to position [280, 0]
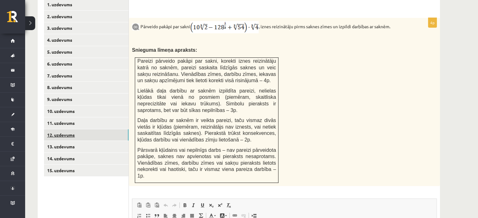
click at [66, 129] on link "12. uzdevums" at bounding box center [86, 135] width 84 height 12
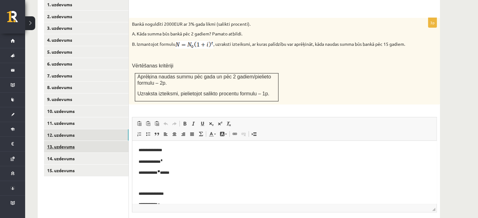
scroll to position [0, 0]
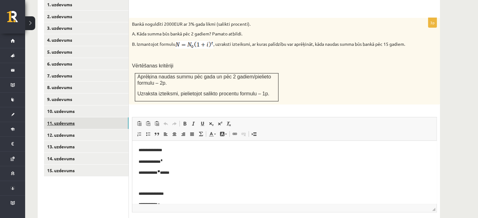
click at [59, 117] on link "11. uzdevums" at bounding box center [86, 123] width 84 height 12
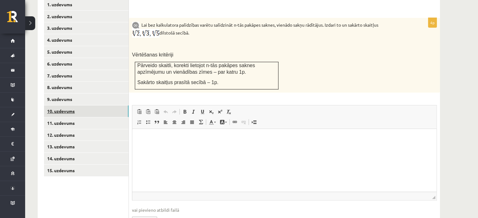
click at [69, 106] on link "10. uzdevums" at bounding box center [86, 112] width 84 height 12
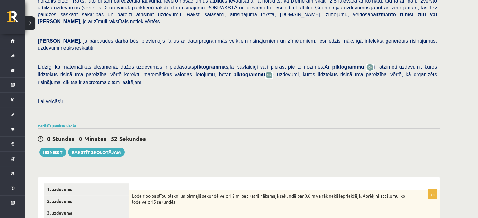
scroll to position [112, 0]
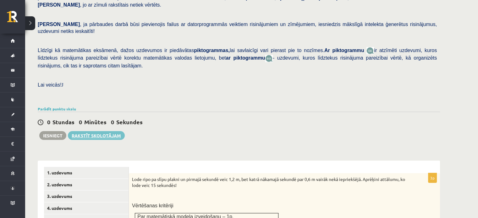
click at [94, 131] on link "Rakstīt skolotājam" at bounding box center [96, 135] width 57 height 9
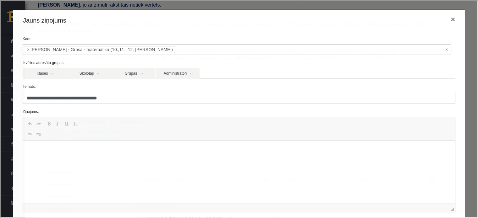
scroll to position [0, 0]
click at [447, 19] on button "×" at bounding box center [452, 19] width 14 height 18
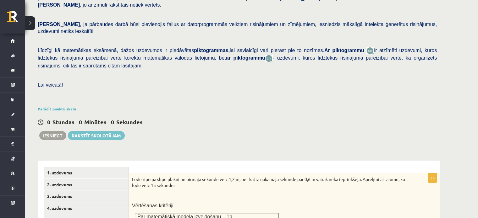
click at [107, 131] on link "Rakstīt skolotājam" at bounding box center [96, 135] width 57 height 9
